Goal: Transaction & Acquisition: Book appointment/travel/reservation

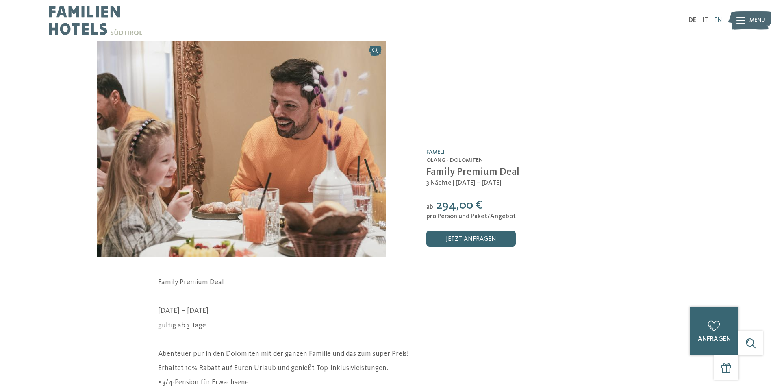
click at [717, 20] on link "EN" at bounding box center [718, 20] width 8 height 7
click at [479, 175] on span "Family Premium Deal" at bounding box center [472, 172] width 93 height 10
drag, startPoint x: 479, startPoint y: 175, endPoint x: 574, endPoint y: 169, distance: 94.4
click at [479, 175] on span "Family Premium Deal" at bounding box center [472, 172] width 93 height 10
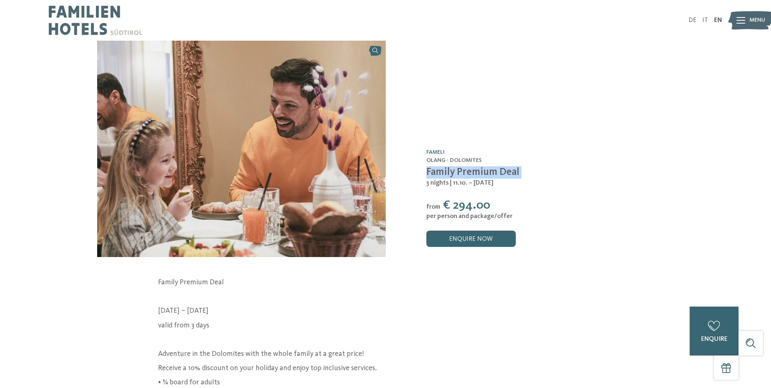
copy div "Family Premium Deal"
click at [444, 182] on span "3 nights" at bounding box center [437, 183] width 22 height 7
copy div "3 nights | 11.10. – 26.10.2025"
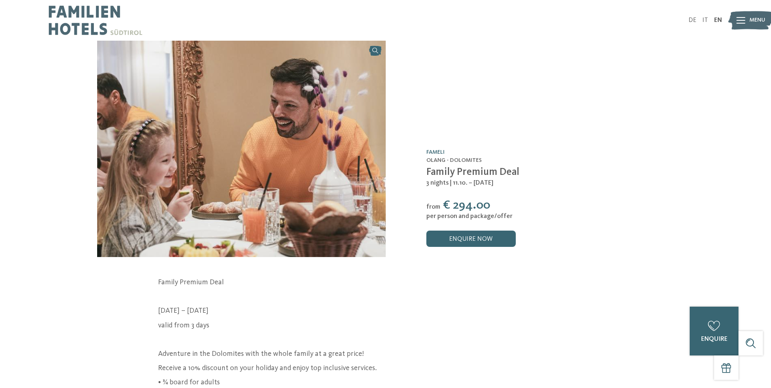
drag, startPoint x: 421, startPoint y: 235, endPoint x: 414, endPoint y: 232, distance: 7.5
click at [421, 235] on div "Offer /0 Fameli Olang - Dolomites Family Premium Deal from" at bounding box center [530, 149] width 288 height 216
click at [457, 202] on span "€ 294.00" at bounding box center [466, 205] width 47 height 12
drag, startPoint x: 451, startPoint y: 205, endPoint x: 491, endPoint y: 203, distance: 40.3
click at [491, 203] on div "from € 294.00" at bounding box center [550, 205] width 248 height 15
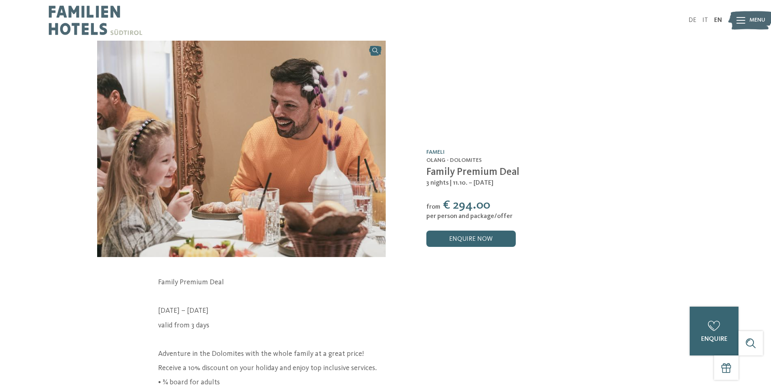
copy span "294.00"
click at [438, 226] on div "Offer /0 Fameli Olang - Dolomites Family Premium Deal from" at bounding box center [530, 149] width 288 height 216
click at [442, 215] on span "per person and package/offer" at bounding box center [469, 216] width 86 height 7
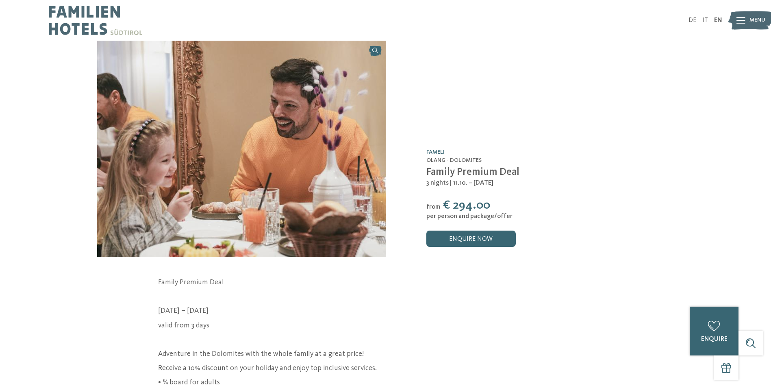
copy div "per person and package/offer"
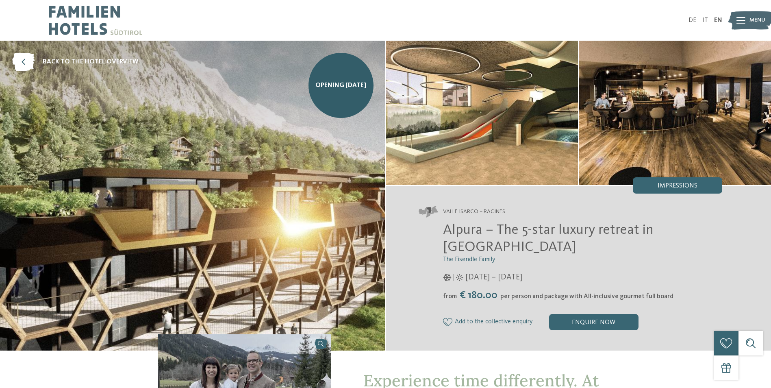
drag, startPoint x: 0, startPoint y: 0, endPoint x: 208, endPoint y: 181, distance: 275.6
click at [23, 60] on icon at bounding box center [23, 62] width 22 height 18
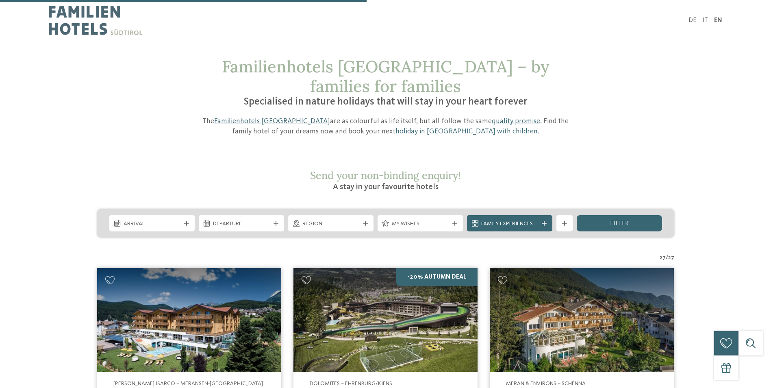
scroll to position [1283, 0]
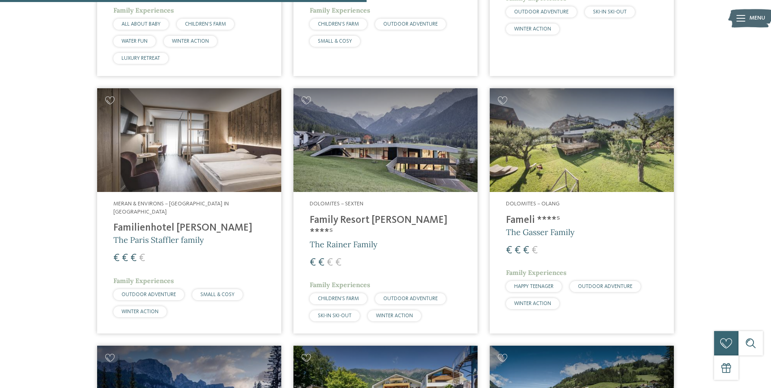
drag, startPoint x: 538, startPoint y: 208, endPoint x: 454, endPoint y: 140, distance: 107.7
click at [538, 227] on span "The Gasser Family" at bounding box center [540, 232] width 69 height 10
click at [576, 200] on address "Dolomites – Olang" at bounding box center [582, 204] width 152 height 8
